Goal: Task Accomplishment & Management: Manage account settings

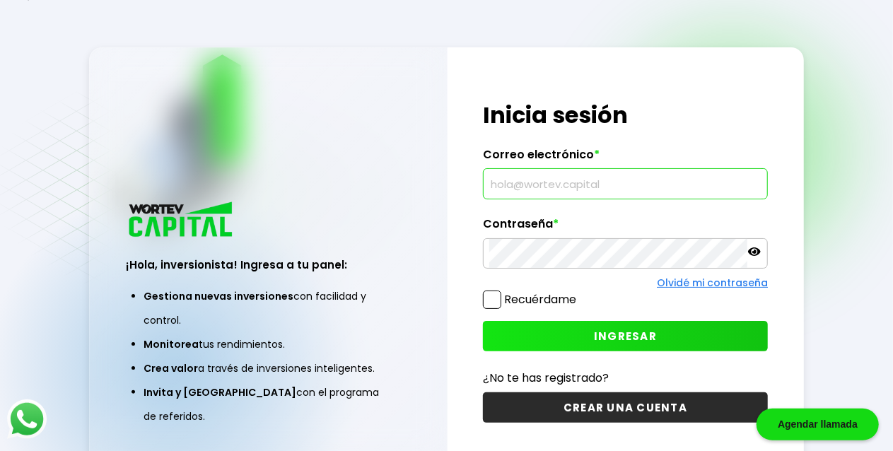
click at [571, 194] on input "text" at bounding box center [625, 184] width 272 height 30
type input "[EMAIL_ADDRESS][DOMAIN_NAME]"
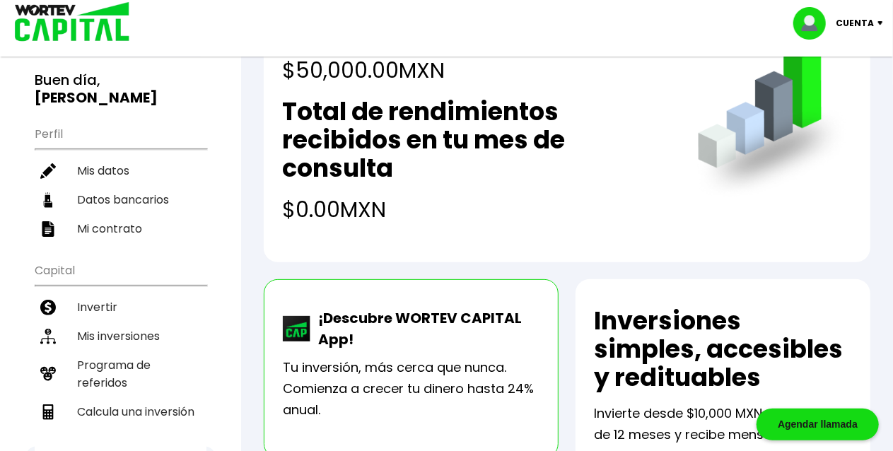
scroll to position [96, 0]
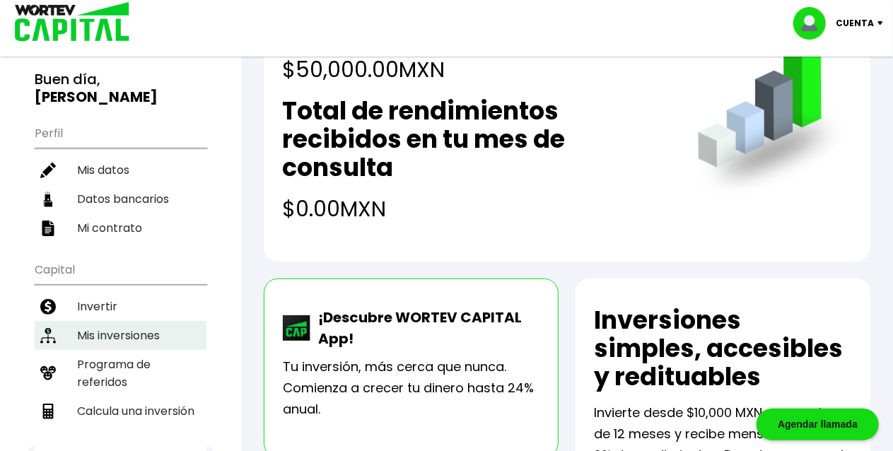
click at [134, 321] on li "Mis inversiones" at bounding box center [121, 335] width 172 height 29
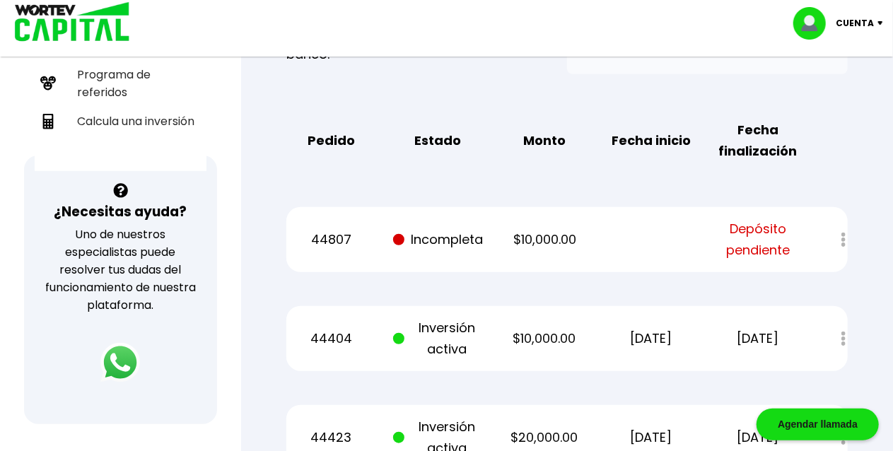
scroll to position [390, 0]
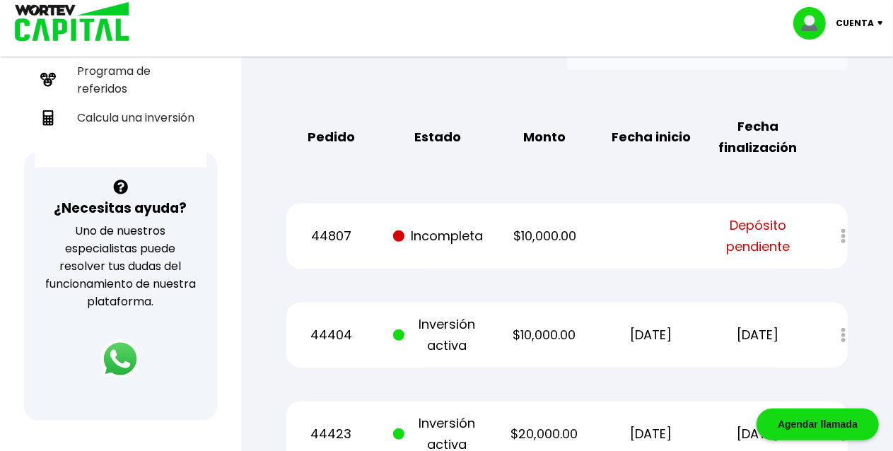
click at [855, 23] on p "Cuenta" at bounding box center [855, 23] width 38 height 21
click at [843, 95] on li "Cerrar sesión" at bounding box center [839, 94] width 113 height 29
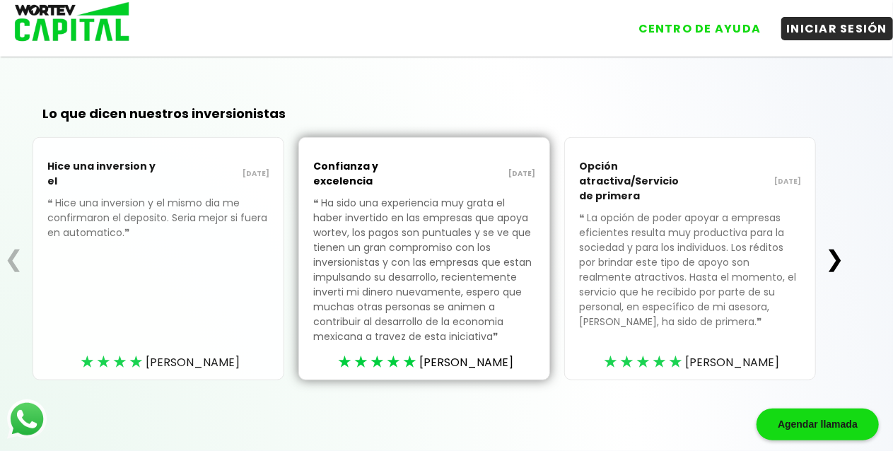
scroll to position [503, 0]
click at [832, 251] on button "❯" at bounding box center [835, 259] width 28 height 28
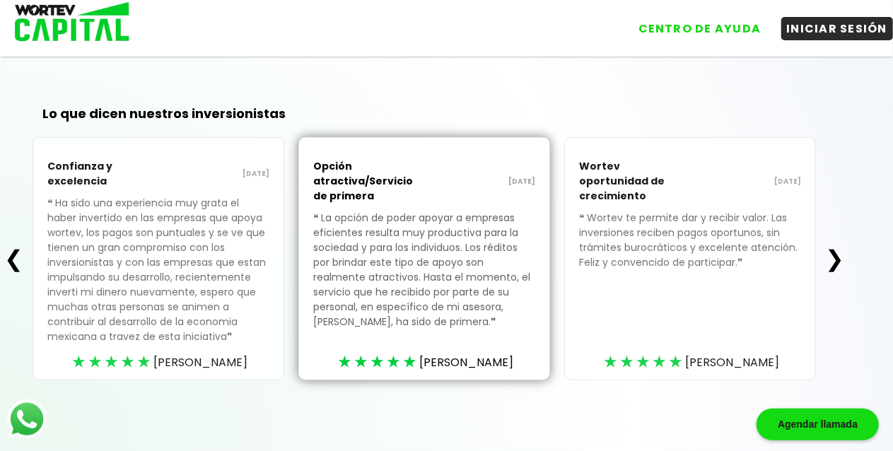
click at [832, 251] on button "❯" at bounding box center [835, 259] width 28 height 28
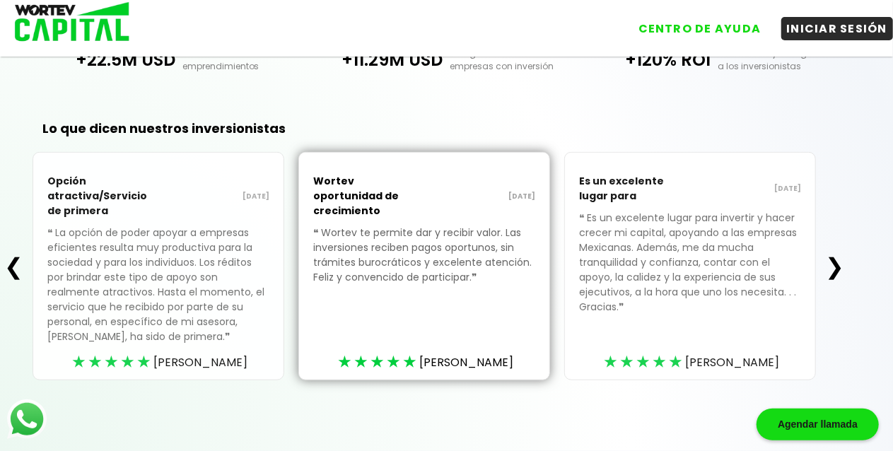
click at [832, 252] on button "❯" at bounding box center [835, 266] width 28 height 28
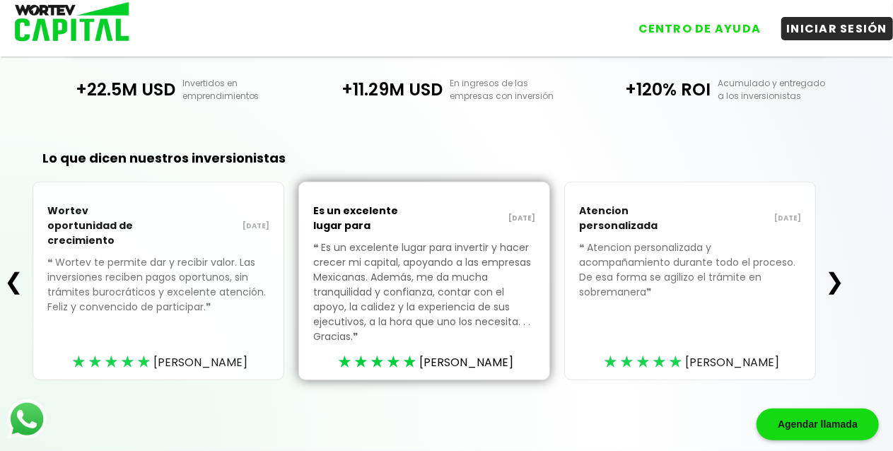
scroll to position [459, 0]
click at [832, 251] on div "❮ Wortev oportunidad de crecimiento [DATE] ❝ Wortev te permite dar y recibir va…" at bounding box center [424, 281] width 848 height 199
click at [837, 288] on button "❯" at bounding box center [835, 281] width 28 height 28
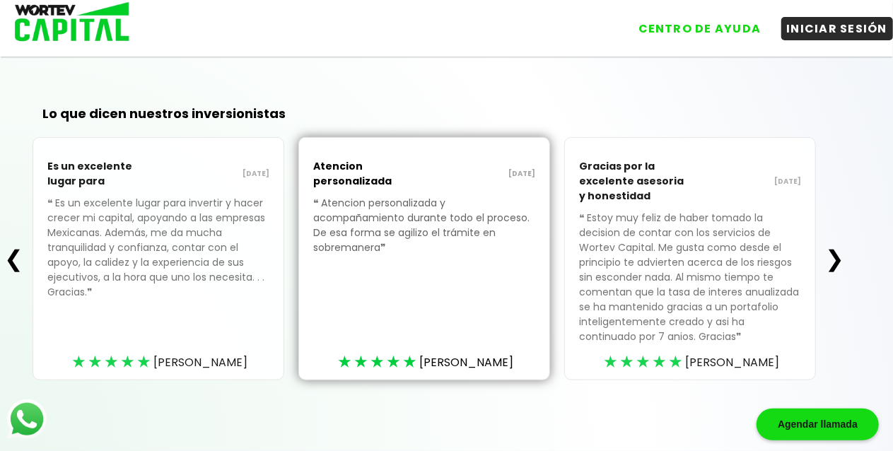
click at [837, 273] on button "❯" at bounding box center [835, 259] width 28 height 28
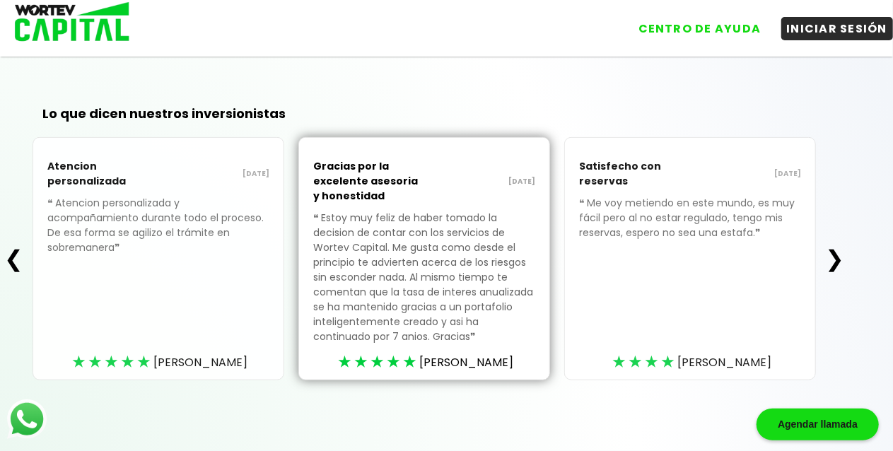
click at [4, 273] on button "❮" at bounding box center [14, 259] width 28 height 28
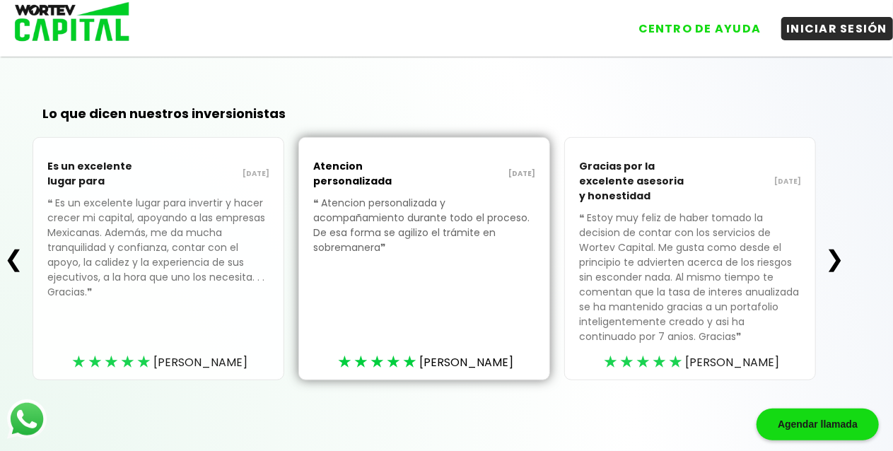
scroll to position [503, 0]
click at [831, 250] on button "❯" at bounding box center [835, 259] width 28 height 28
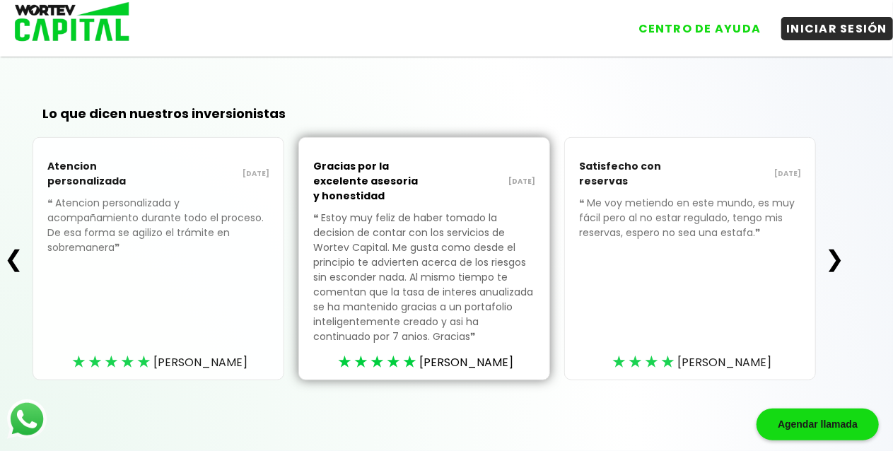
click at [831, 250] on button "❯" at bounding box center [835, 259] width 28 height 28
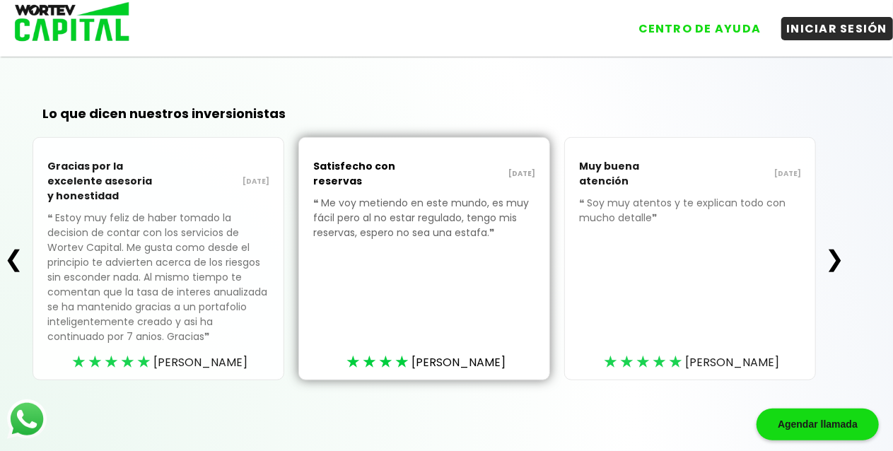
click at [831, 250] on button "❯" at bounding box center [835, 259] width 28 height 28
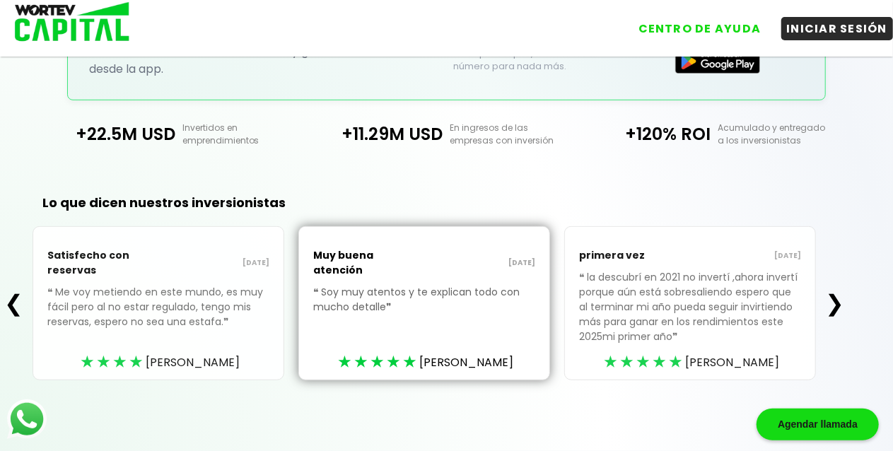
scroll to position [414, 0]
click at [842, 298] on button "❯" at bounding box center [835, 303] width 28 height 28
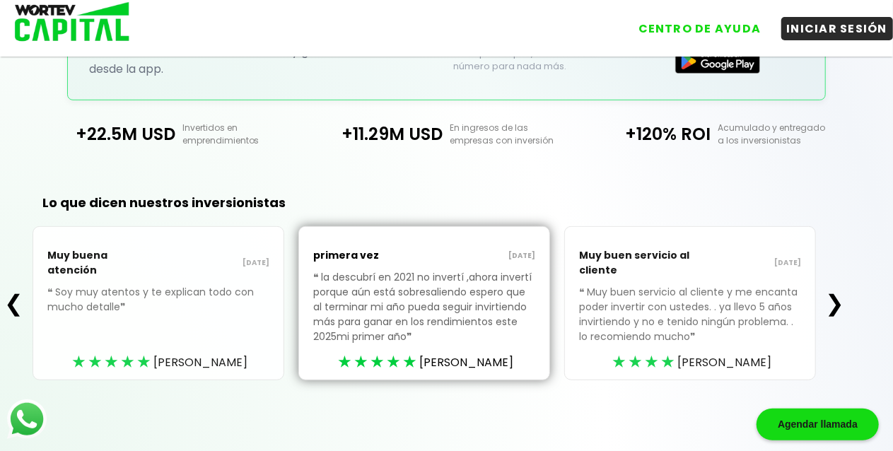
click at [842, 298] on button "❯" at bounding box center [835, 303] width 28 height 28
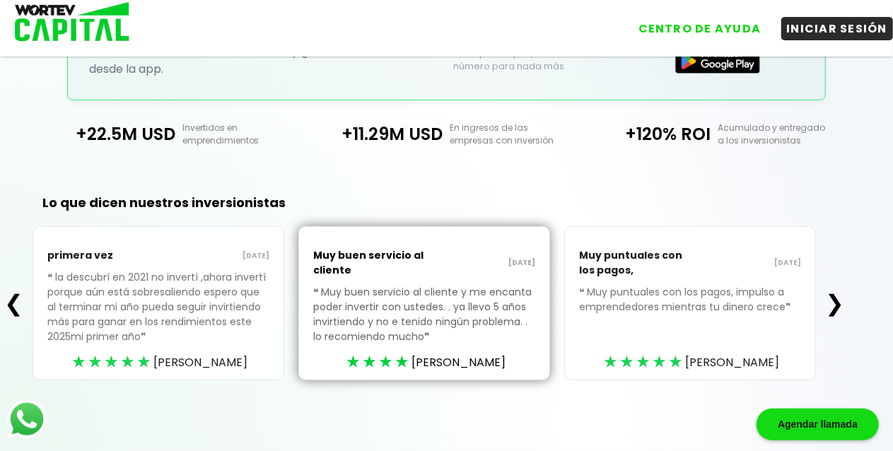
click at [842, 298] on button "❯" at bounding box center [835, 303] width 28 height 28
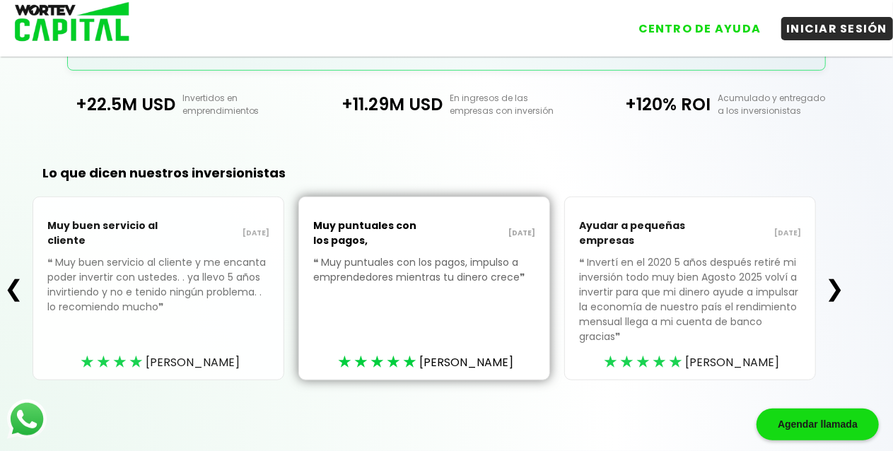
click at [11, 286] on button "❮" at bounding box center [14, 288] width 28 height 28
